Goal: Contribute content: Contribute content

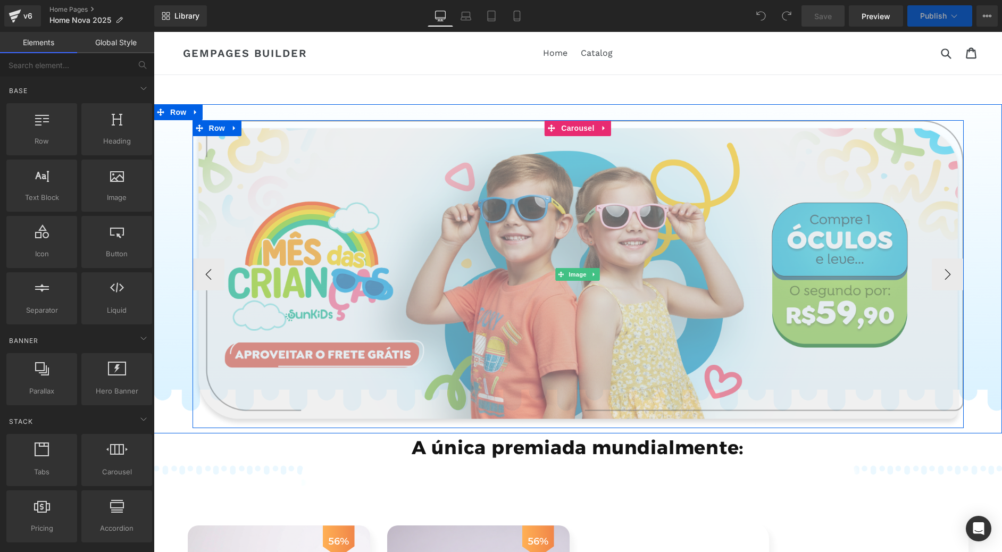
click at [465, 238] on img at bounding box center [578, 274] width 771 height 308
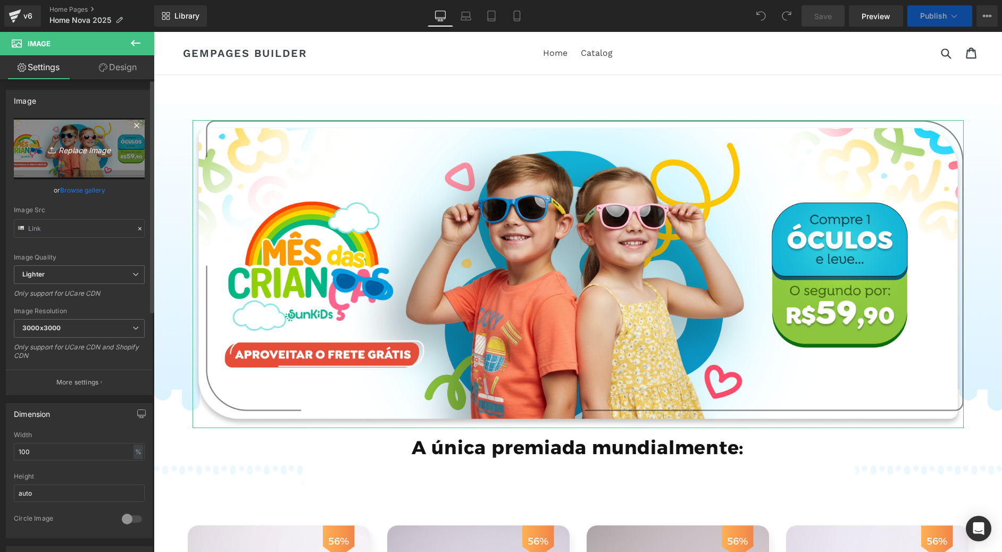
click at [80, 146] on icon "Replace Image" at bounding box center [79, 148] width 85 height 13
click at [85, 158] on link "Replace Image" at bounding box center [79, 148] width 131 height 61
click at [76, 168] on link "Replace Image" at bounding box center [79, 148] width 131 height 61
type input "C:\fakepath\Group 785.webp"
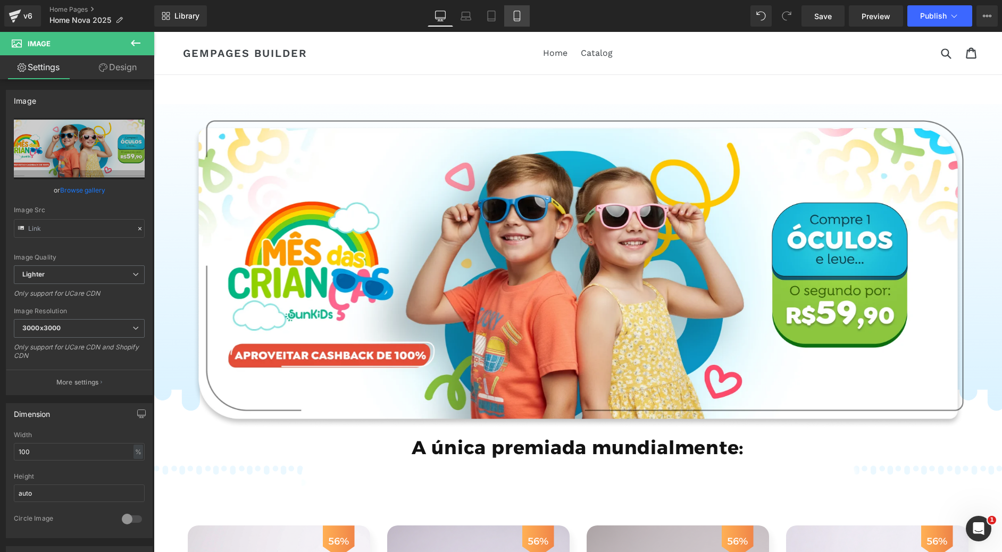
click at [508, 15] on link "Mobile" at bounding box center [517, 15] width 26 height 21
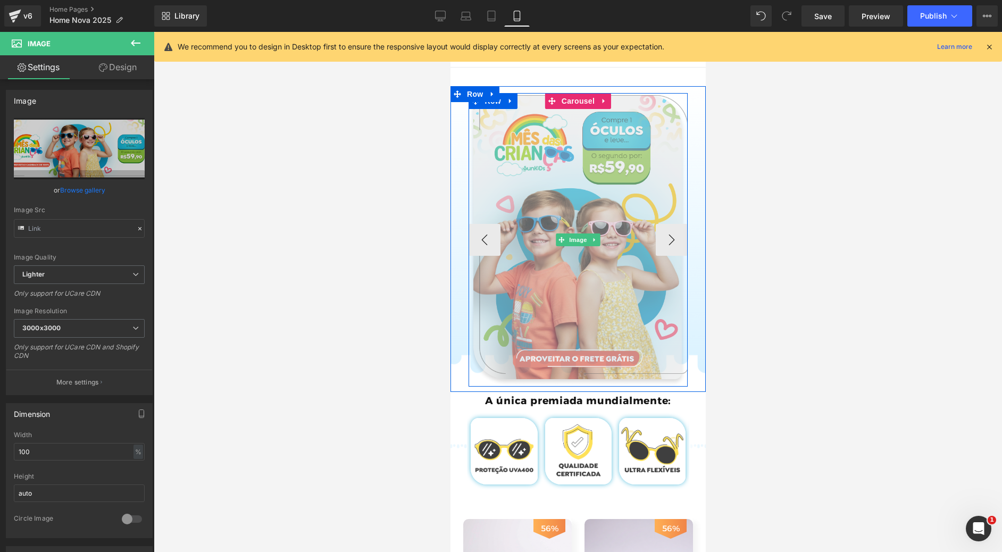
click at [572, 201] on img at bounding box center [578, 240] width 220 height 294
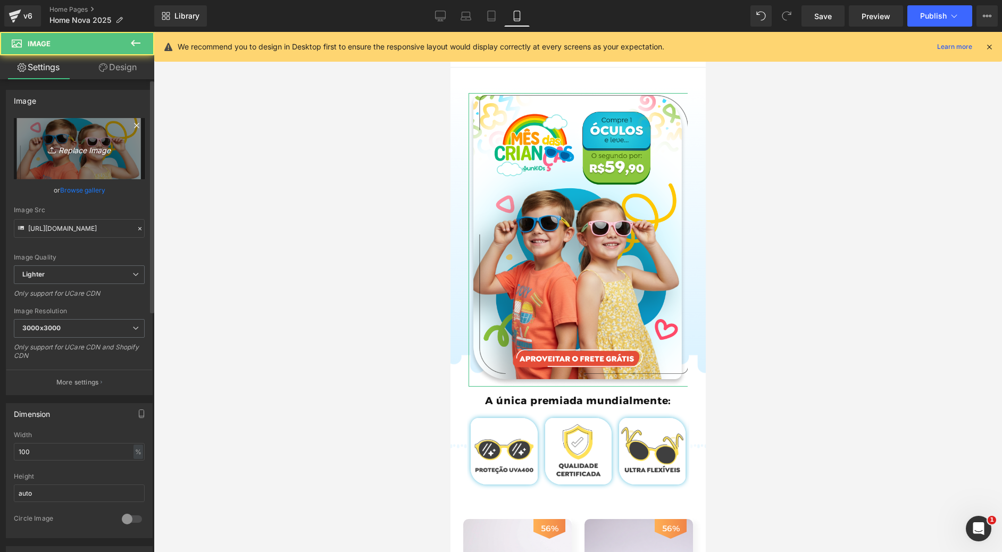
click at [69, 154] on icon "Replace Image" at bounding box center [79, 148] width 85 height 13
type input "C:\fakepath\Group 772.webp"
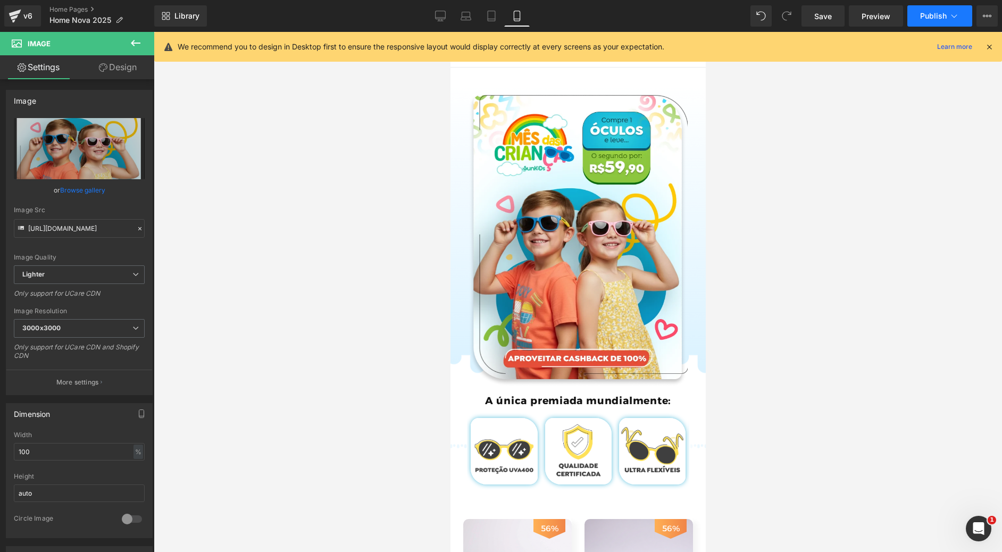
click at [946, 18] on span "Publish" at bounding box center [933, 16] width 27 height 9
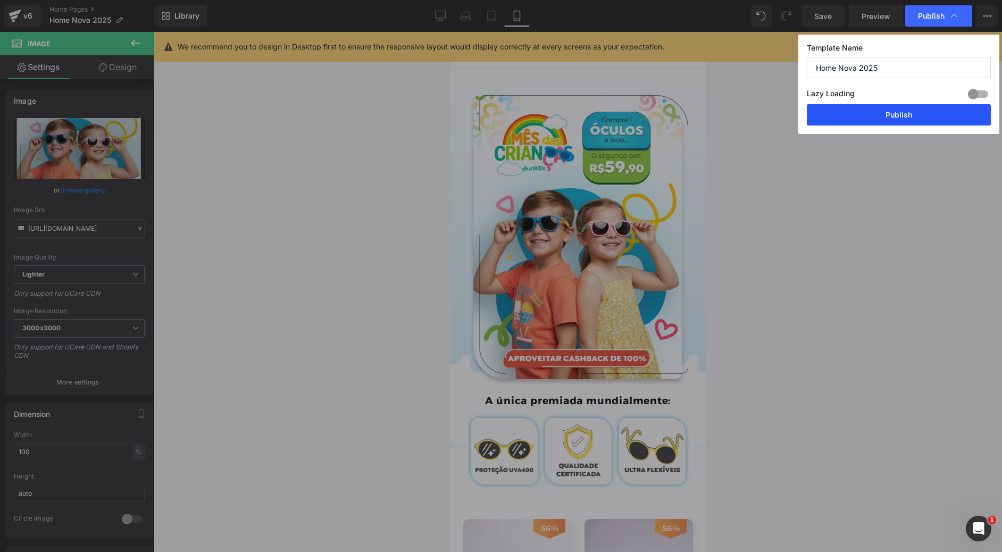
click at [897, 115] on button "Publish" at bounding box center [899, 114] width 184 height 21
